Goal: Information Seeking & Learning: Learn about a topic

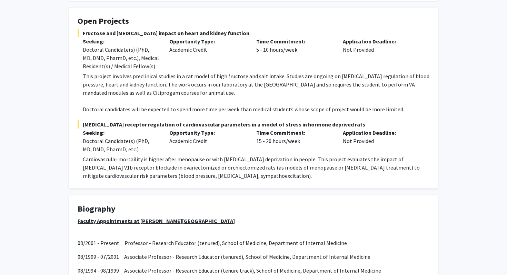
click at [412, 72] on p "This project involves preclinical studies in a rat model of high fructose and s…" at bounding box center [256, 84] width 347 height 25
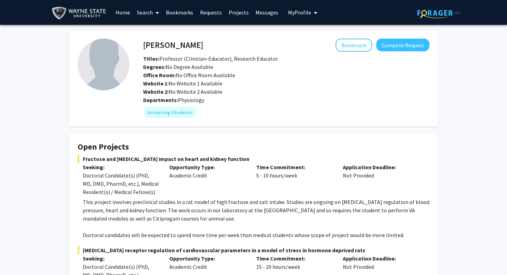
click at [119, 13] on link "Home" at bounding box center [122, 12] width 21 height 24
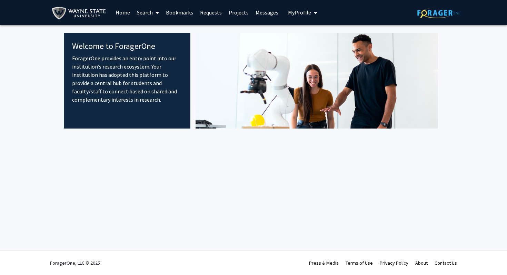
click at [142, 13] on link "Search" at bounding box center [148, 12] width 29 height 24
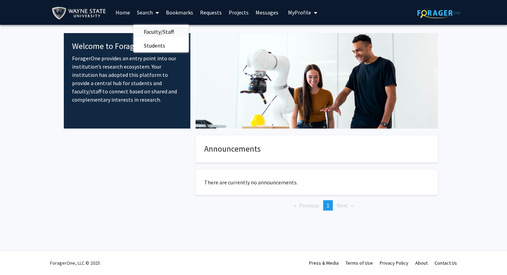
click at [150, 33] on span "Faculty/Staff" at bounding box center [159, 32] width 51 height 14
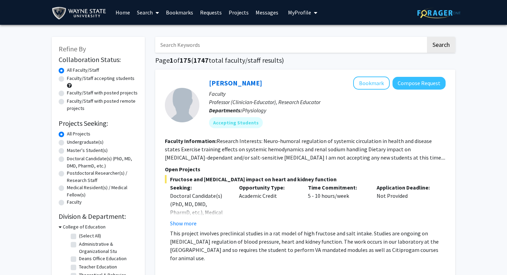
click at [73, 144] on label "Undergraduate(s)" at bounding box center [85, 142] width 37 height 7
click at [71, 143] on input "Undergraduate(s)" at bounding box center [69, 141] width 4 height 4
radio input "true"
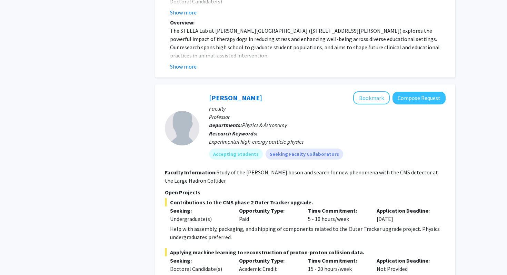
scroll to position [2890, 0]
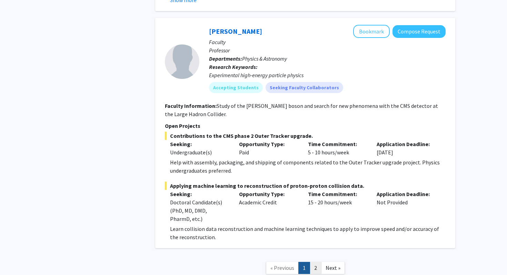
click at [312, 262] on link "2" at bounding box center [316, 268] width 12 height 12
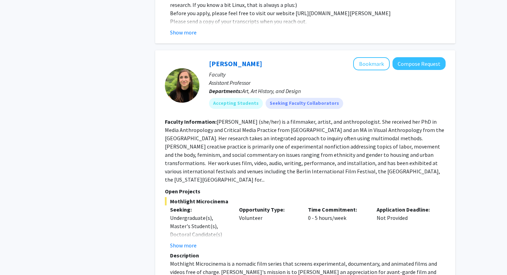
scroll to position [2133, 0]
